Goal: Complete application form: Complete application form

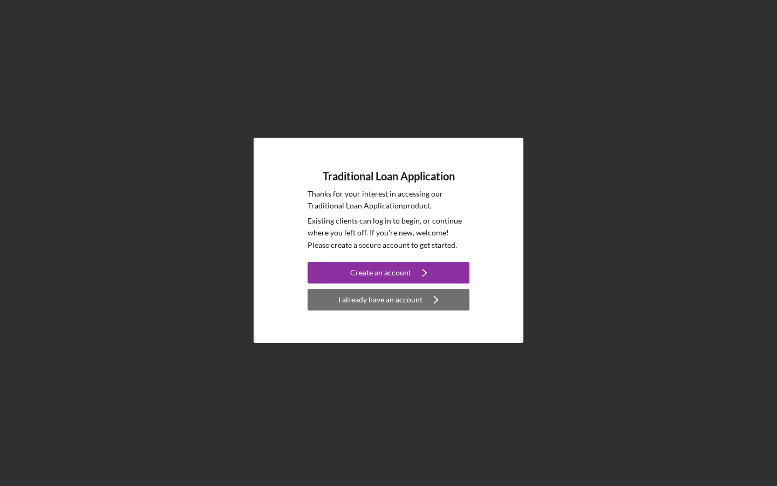
click at [341, 300] on button "I already have an account Icon/Navigate" at bounding box center [389, 300] width 162 height 22
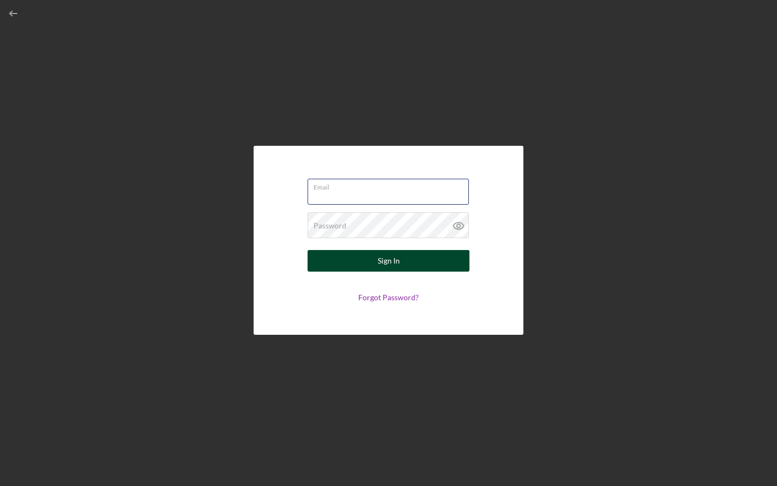
type input "[EMAIL_ADDRESS][DOMAIN_NAME]"
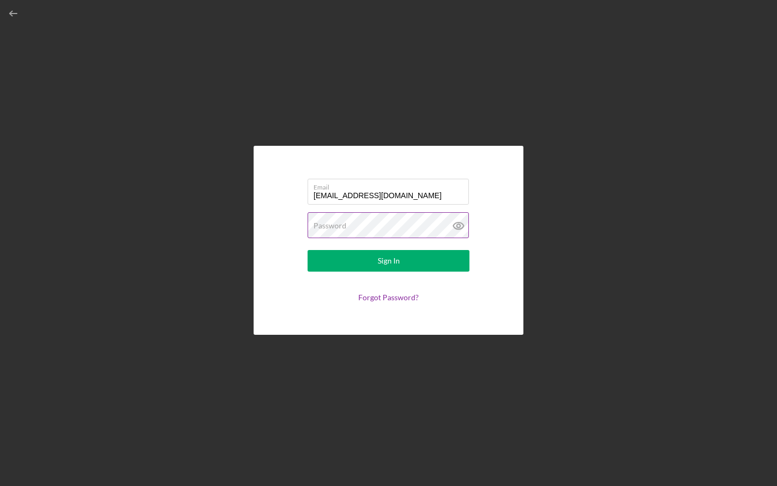
click at [389, 261] on button "Sign In" at bounding box center [389, 261] width 162 height 22
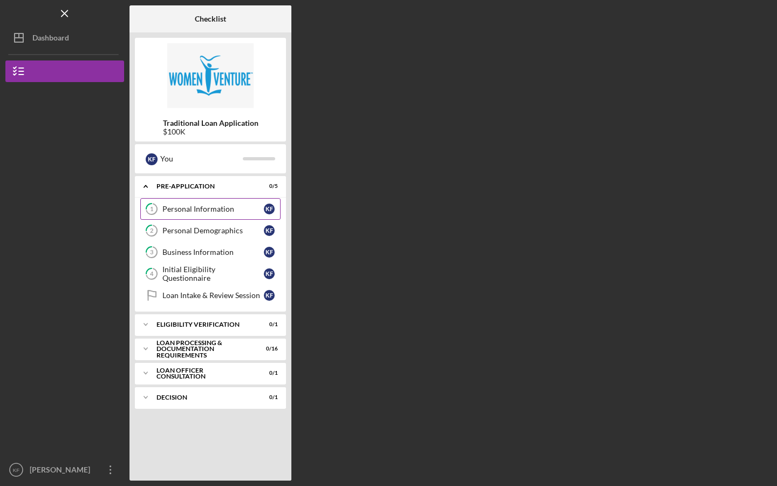
click at [240, 214] on link "1 Personal Information K F" at bounding box center [210, 209] width 140 height 22
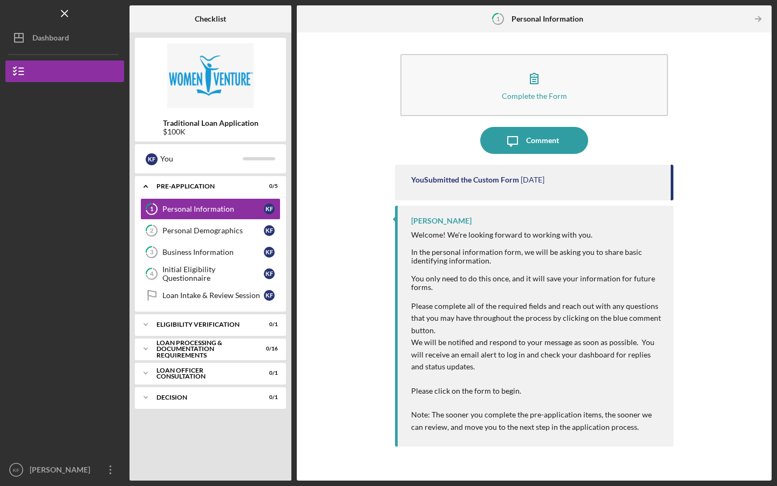
click at [671, 178] on div "You Submitted the Custom Form [DATE]" at bounding box center [534, 183] width 278 height 36
click at [760, 13] on icon "Icon/Table Pagination Arrow" at bounding box center [758, 19] width 24 height 24
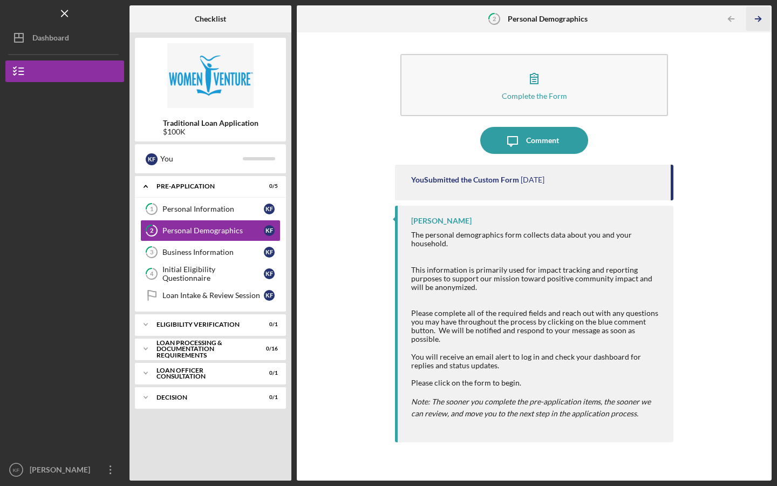
click at [760, 14] on icon "Icon/Table Pagination Arrow" at bounding box center [758, 19] width 24 height 24
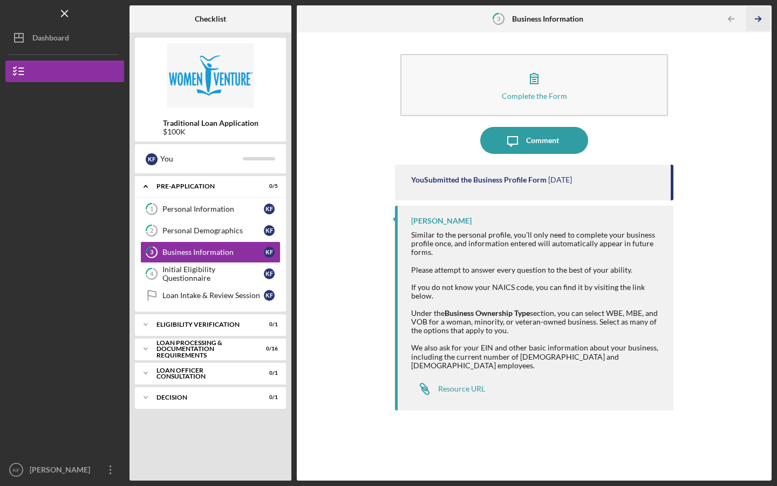
click at [760, 15] on icon "Icon/Table Pagination Arrow" at bounding box center [758, 19] width 24 height 24
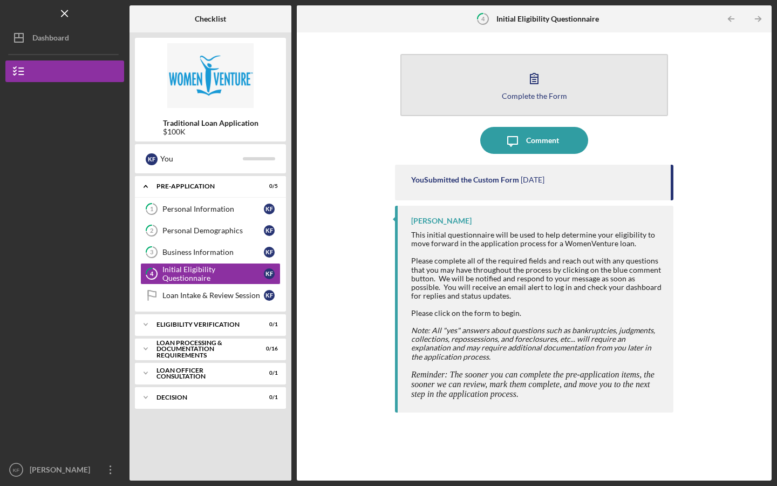
click at [537, 70] on icon "button" at bounding box center [534, 78] width 27 height 27
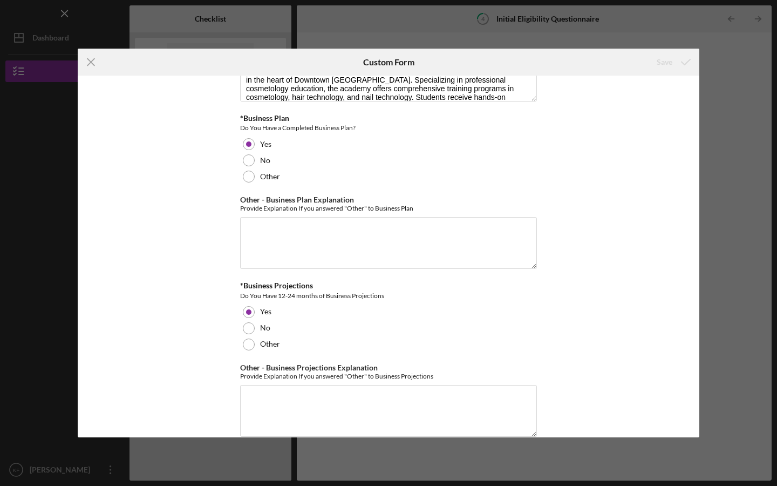
scroll to position [1832, 0]
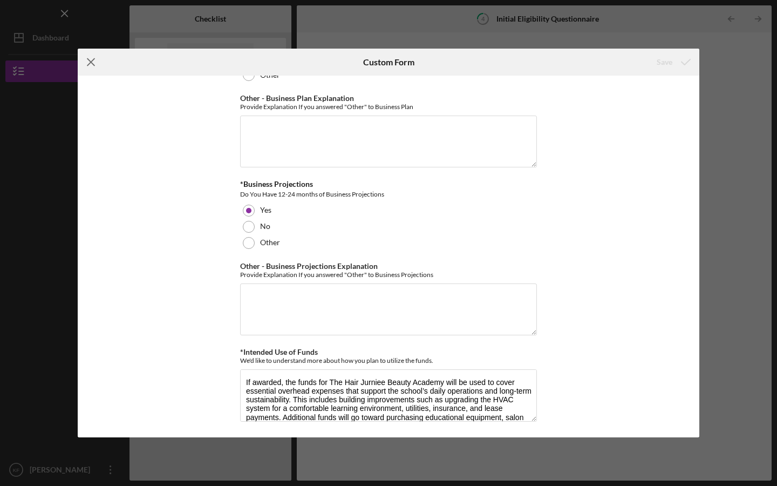
click at [96, 60] on icon "Icon/Menu Close" at bounding box center [91, 62] width 27 height 27
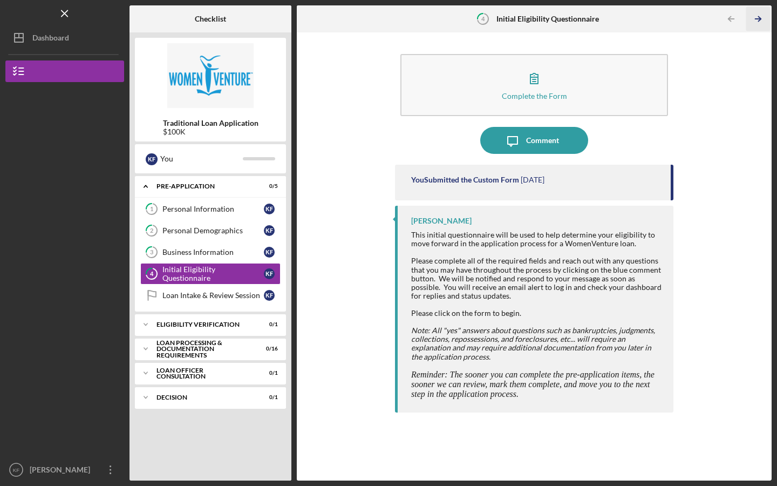
click at [760, 21] on icon "Icon/Table Pagination Arrow" at bounding box center [758, 19] width 24 height 24
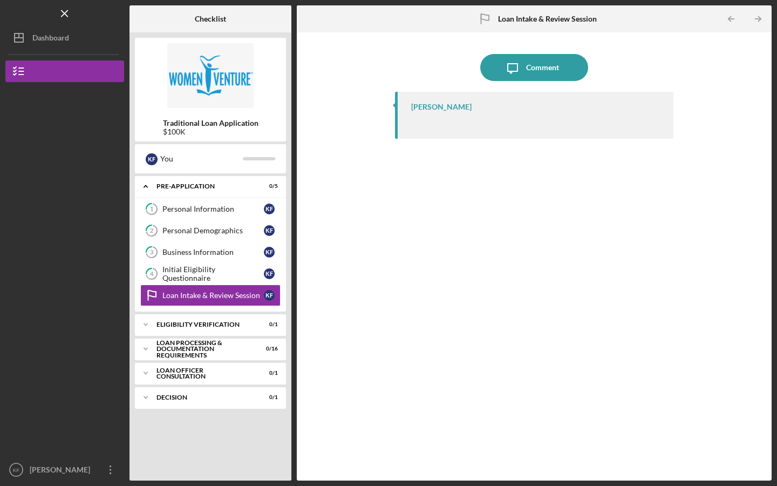
click at [545, 126] on div "[PERSON_NAME]" at bounding box center [534, 115] width 278 height 47
click at [460, 113] on div "[PERSON_NAME]" at bounding box center [534, 115] width 278 height 47
click at [434, 108] on div "[PERSON_NAME]" at bounding box center [441, 107] width 60 height 9
click at [764, 20] on icon "Icon/Table Pagination Arrow" at bounding box center [758, 19] width 24 height 24
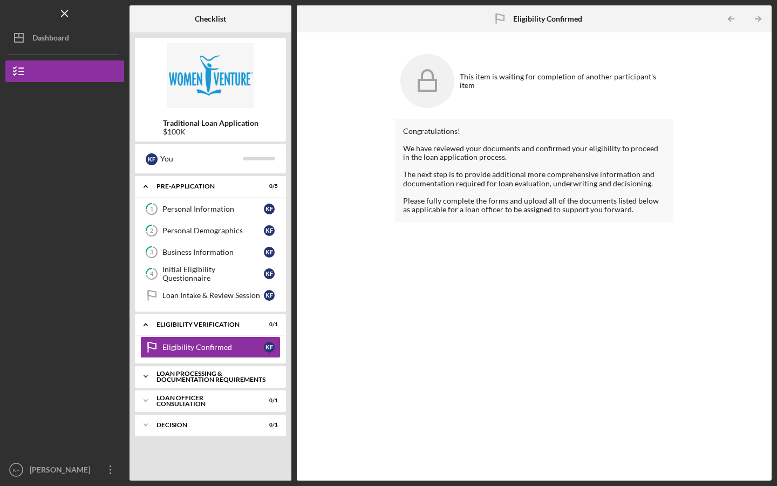
click at [182, 370] on div "Loan Processing & Documentation Requirements" at bounding box center [214, 376] width 116 height 12
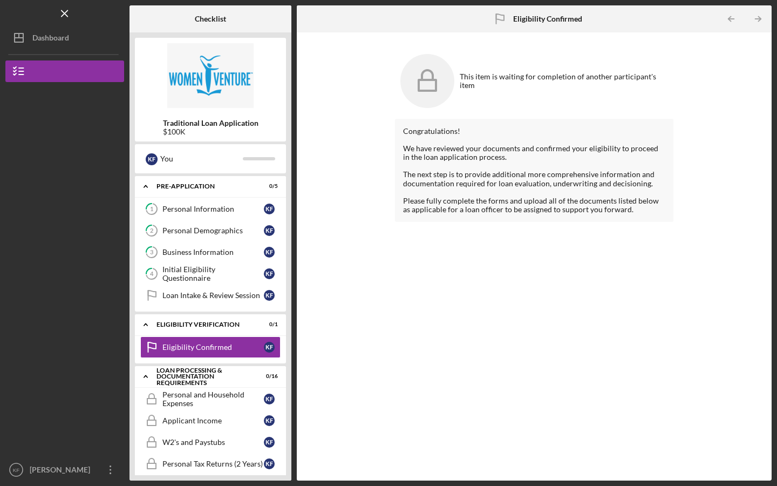
drag, startPoint x: 292, startPoint y: 254, endPoint x: 290, endPoint y: 327, distance: 72.9
click at [290, 327] on div "Checklist Traditional Loan Application $100K K F You Icon/Expander Pre-Applicat…" at bounding box center [451, 242] width 642 height 475
click at [233, 299] on link "Loan Intake & Review Session Loan Intake & Review Session K F" at bounding box center [210, 295] width 140 height 22
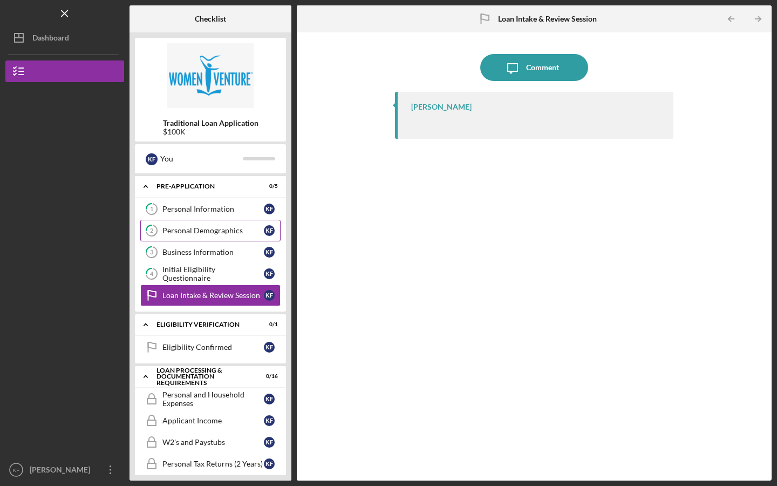
click at [210, 233] on div "Personal Demographics" at bounding box center [212, 230] width 101 height 9
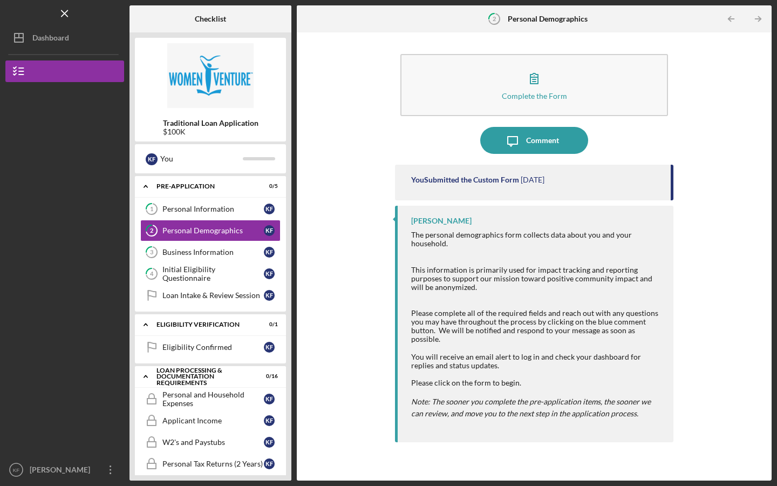
drag, startPoint x: 671, startPoint y: 184, endPoint x: 675, endPoint y: 140, distance: 44.4
click at [675, 140] on div "Complete the Form Form Icon/Message Comment You Submitted the Custom Form [DATE…" at bounding box center [534, 256] width 464 height 437
click at [697, 111] on div "Complete the Form Form Icon/Message Comment You Submitted the Custom Form [DATE…" at bounding box center [534, 256] width 464 height 437
click at [760, 106] on div "Complete the Form Form Icon/Message Comment You Submitted the Custom Form [DATE…" at bounding box center [534, 256] width 464 height 437
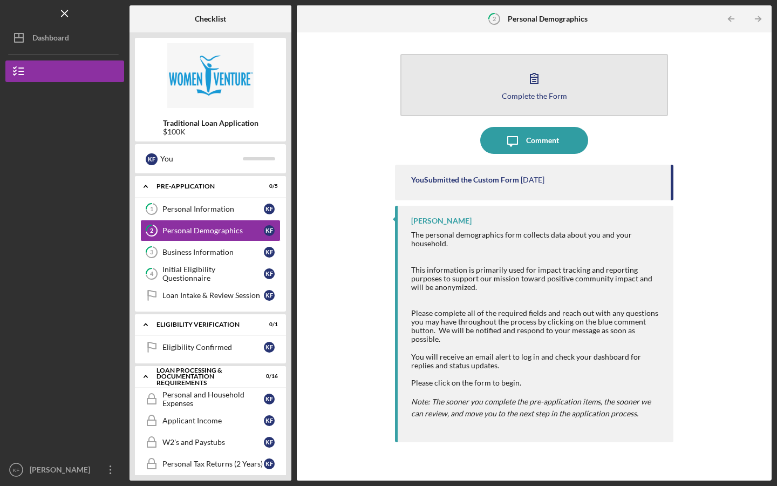
click at [541, 87] on icon "button" at bounding box center [534, 78] width 27 height 27
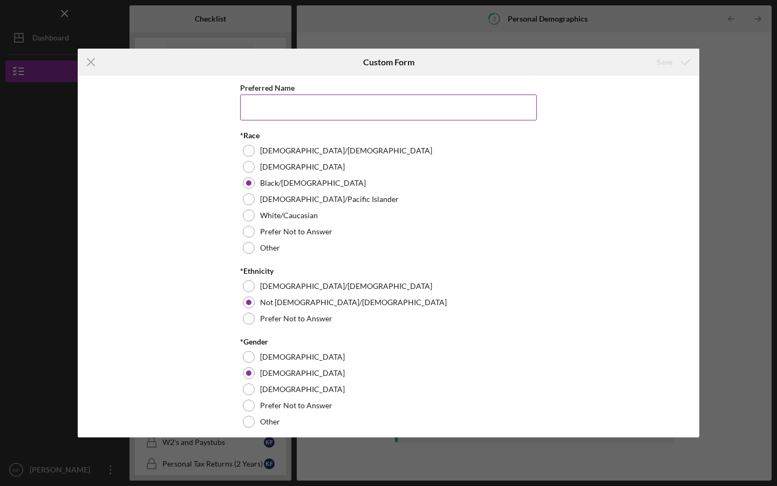
click at [440, 107] on input "Preferred Name" at bounding box center [388, 107] width 297 height 26
type input "[PERSON_NAME]"
click at [624, 181] on div "Preferred Name [PERSON_NAME] *Race [DEMOGRAPHIC_DATA]/[DEMOGRAPHIC_DATA] [DEMOG…" at bounding box center [389, 257] width 622 height 362
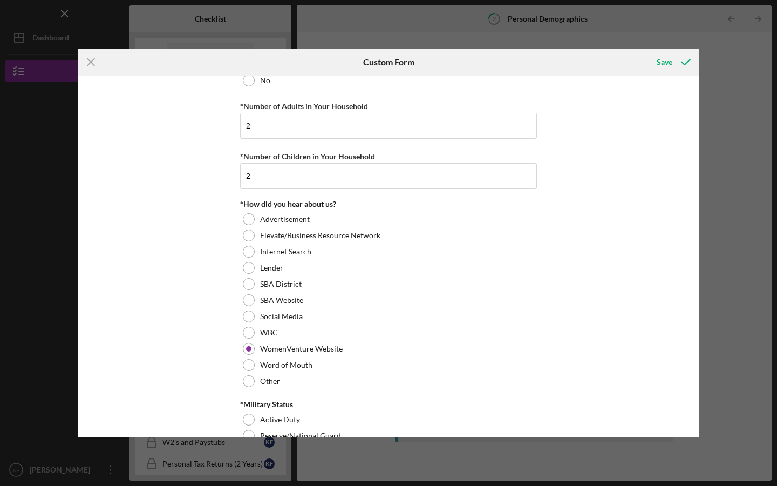
scroll to position [1031, 0]
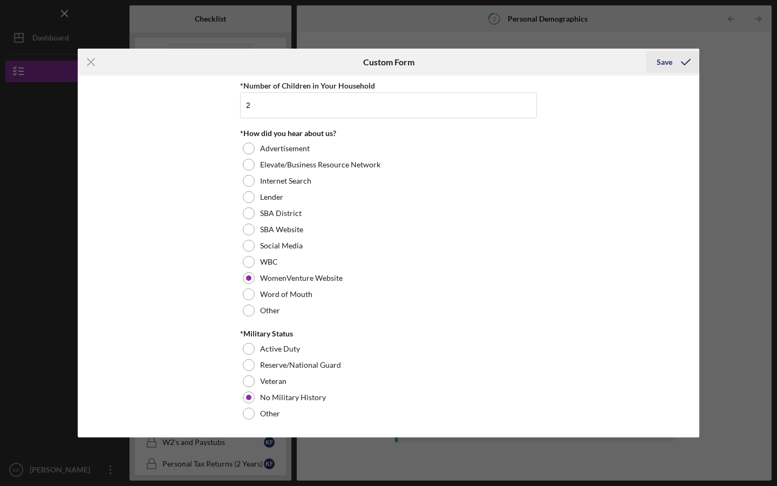
click at [675, 66] on icon "submit" at bounding box center [685, 62] width 27 height 27
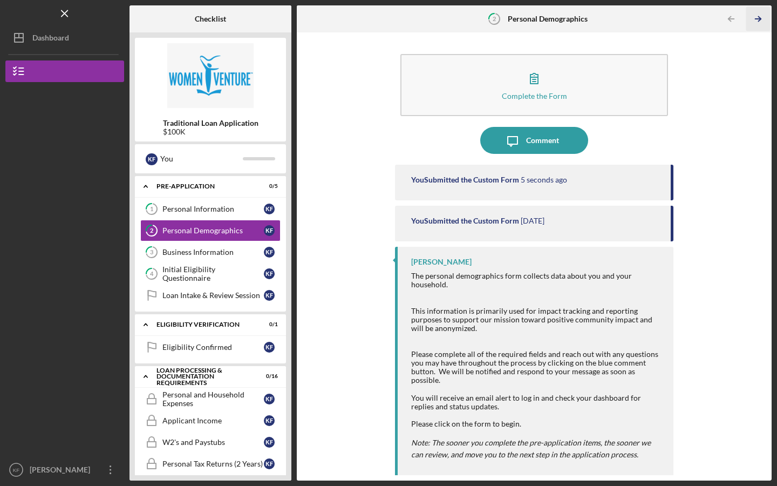
click at [762, 15] on icon "Icon/Table Pagination Arrow" at bounding box center [758, 19] width 24 height 24
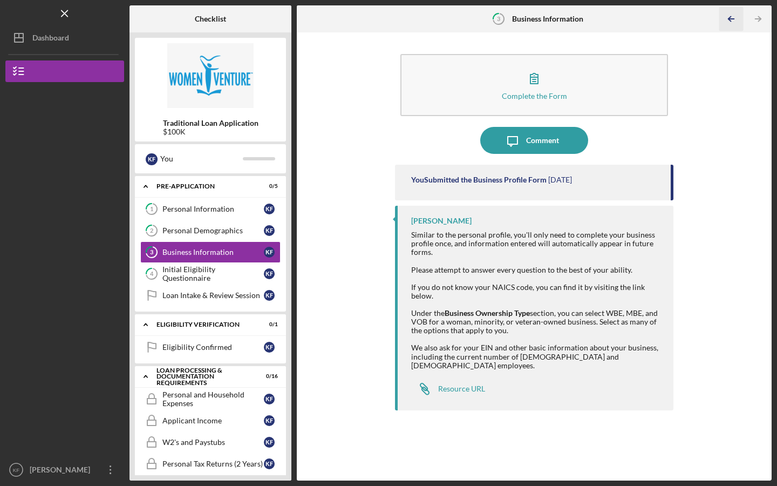
click at [732, 23] on icon "Icon/Table Pagination Arrow" at bounding box center [731, 19] width 24 height 24
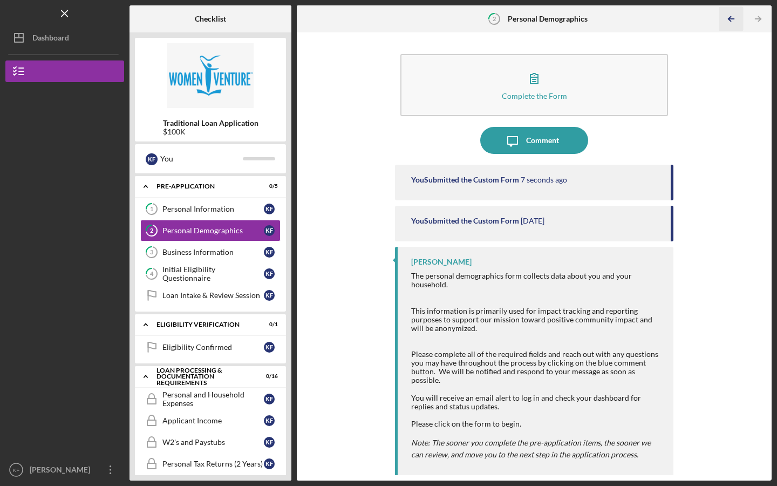
click at [732, 23] on icon "Icon/Table Pagination Arrow" at bounding box center [731, 19] width 24 height 24
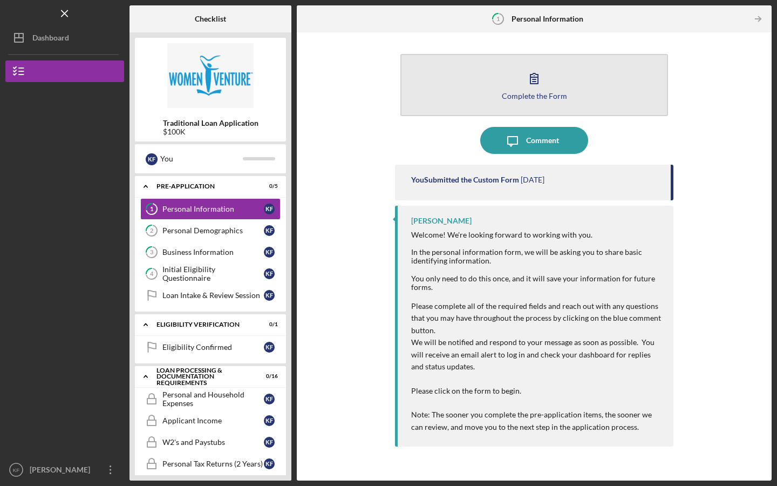
click at [585, 82] on button "Complete the Form Form" at bounding box center [534, 85] width 268 height 62
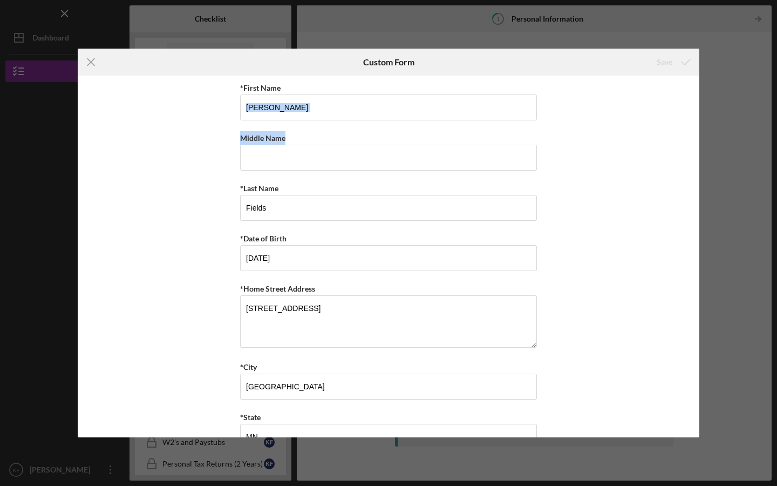
drag, startPoint x: 694, startPoint y: 114, endPoint x: 690, endPoint y: 133, distance: 19.3
click at [690, 133] on div "*First Name [PERSON_NAME] Middle Name *Last Name Fields *Date of Birth [DEMOGRA…" at bounding box center [389, 257] width 622 height 362
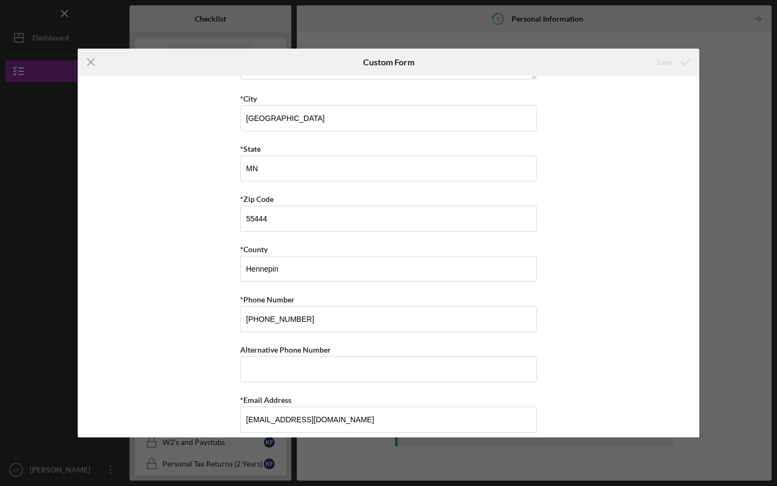
scroll to position [280, 0]
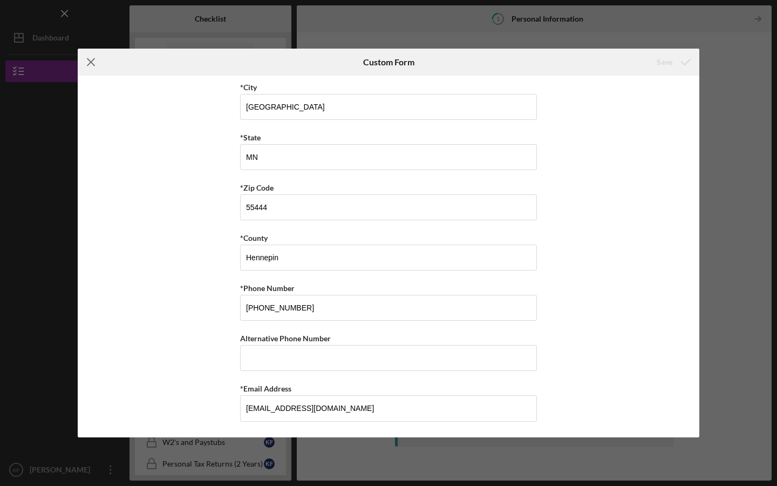
click at [91, 65] on icon "Icon/Menu Close" at bounding box center [91, 62] width 27 height 27
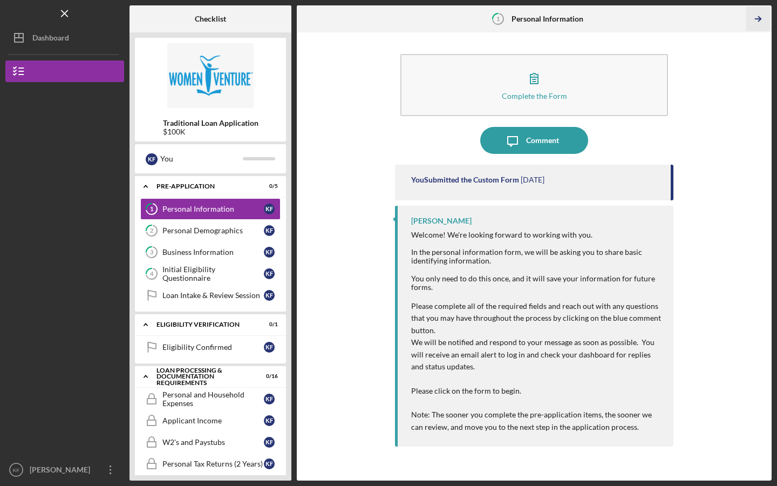
click at [768, 18] on icon "Icon/Table Pagination Arrow" at bounding box center [758, 19] width 24 height 24
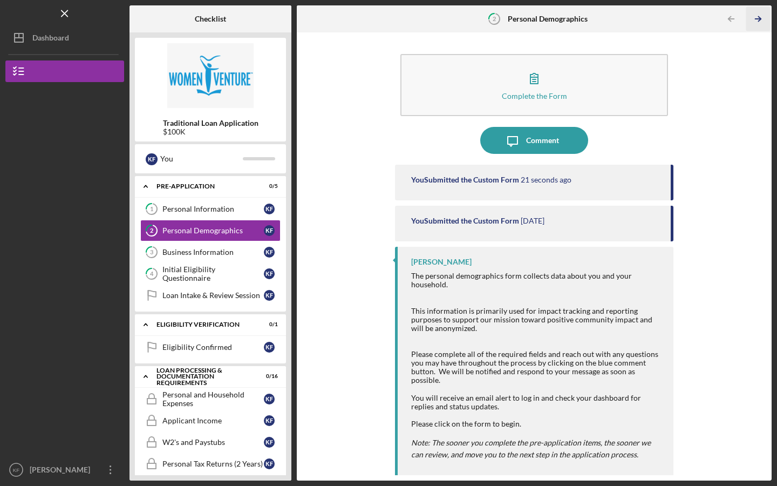
click at [759, 18] on icon "Icon/Table Pagination Arrow" at bounding box center [758, 19] width 24 height 24
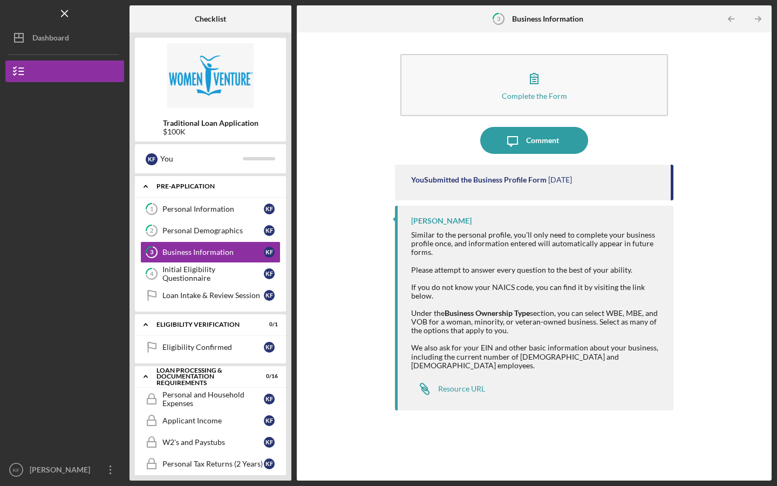
click at [265, 181] on div "Icon/Expander Pre-Application 0 / 5" at bounding box center [210, 186] width 151 height 22
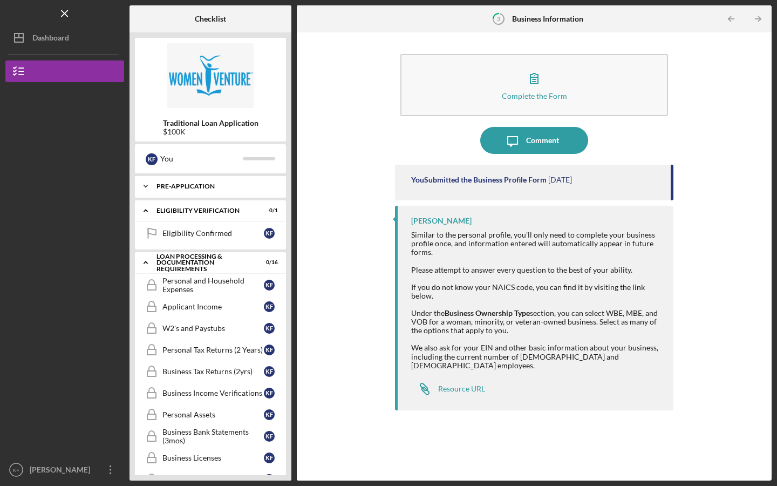
click at [251, 190] on div "Icon/Expander Pre-Application 0 / 5" at bounding box center [210, 186] width 151 height 22
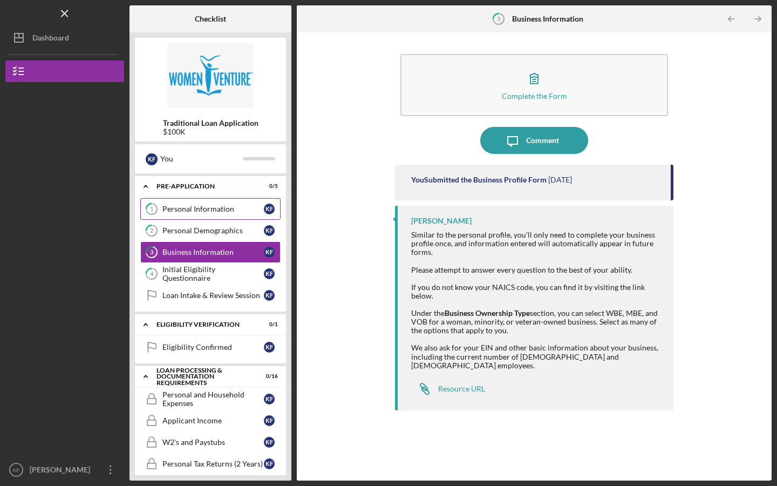
click at [248, 207] on div "Personal Information" at bounding box center [212, 209] width 101 height 9
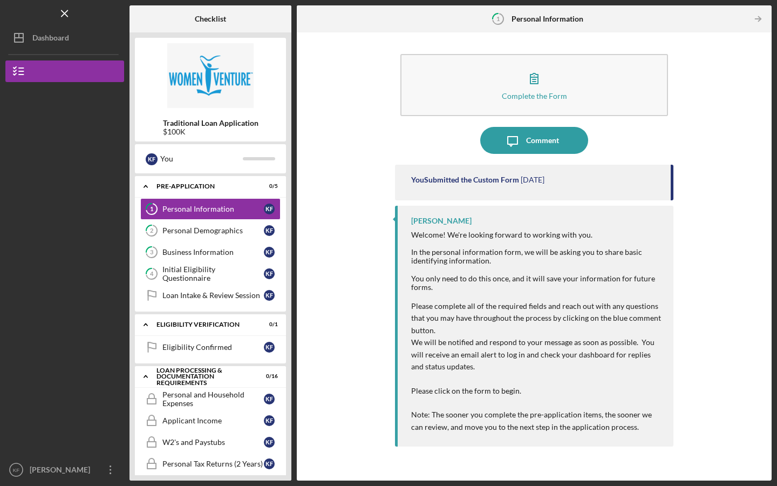
drag, startPoint x: 674, startPoint y: 187, endPoint x: 668, endPoint y: 205, distance: 18.4
click at [668, 205] on div "Complete the Form Form Icon/Message Comment You Submitted the Custom Form [DATE…" at bounding box center [534, 256] width 464 height 437
click at [542, 156] on div "Complete the Form Form Icon/Message Comment You Submitted the Custom Form [DATE…" at bounding box center [534, 256] width 278 height 437
click at [544, 146] on div "Comment" at bounding box center [542, 140] width 33 height 27
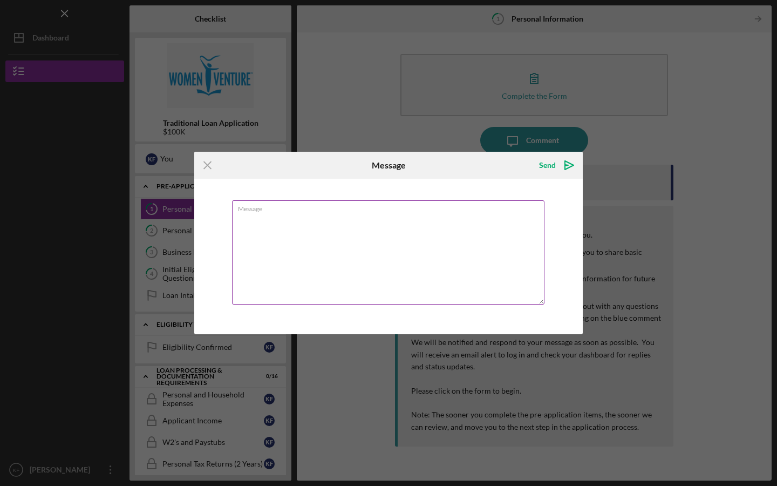
click at [412, 260] on textarea "Message" at bounding box center [388, 252] width 312 height 104
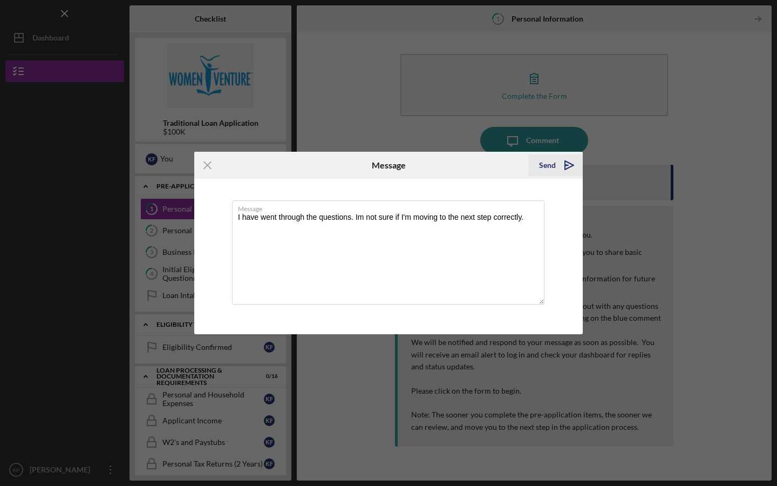
type textarea "I have went through the questions. Im not sure if I'm moving to the next step c…"
click at [560, 162] on icon "Icon/icon-invite-send" at bounding box center [569, 165] width 27 height 27
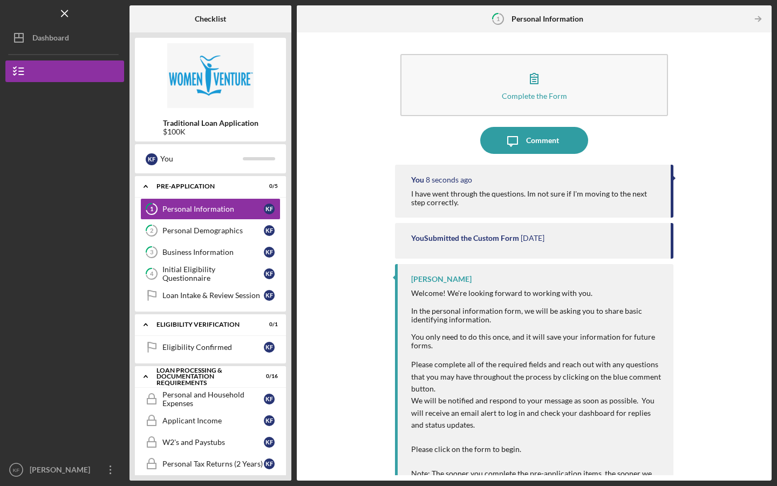
click at [502, 235] on div "You Submitted the Custom Form" at bounding box center [465, 238] width 108 height 9
